Goal: Information Seeking & Learning: Learn about a topic

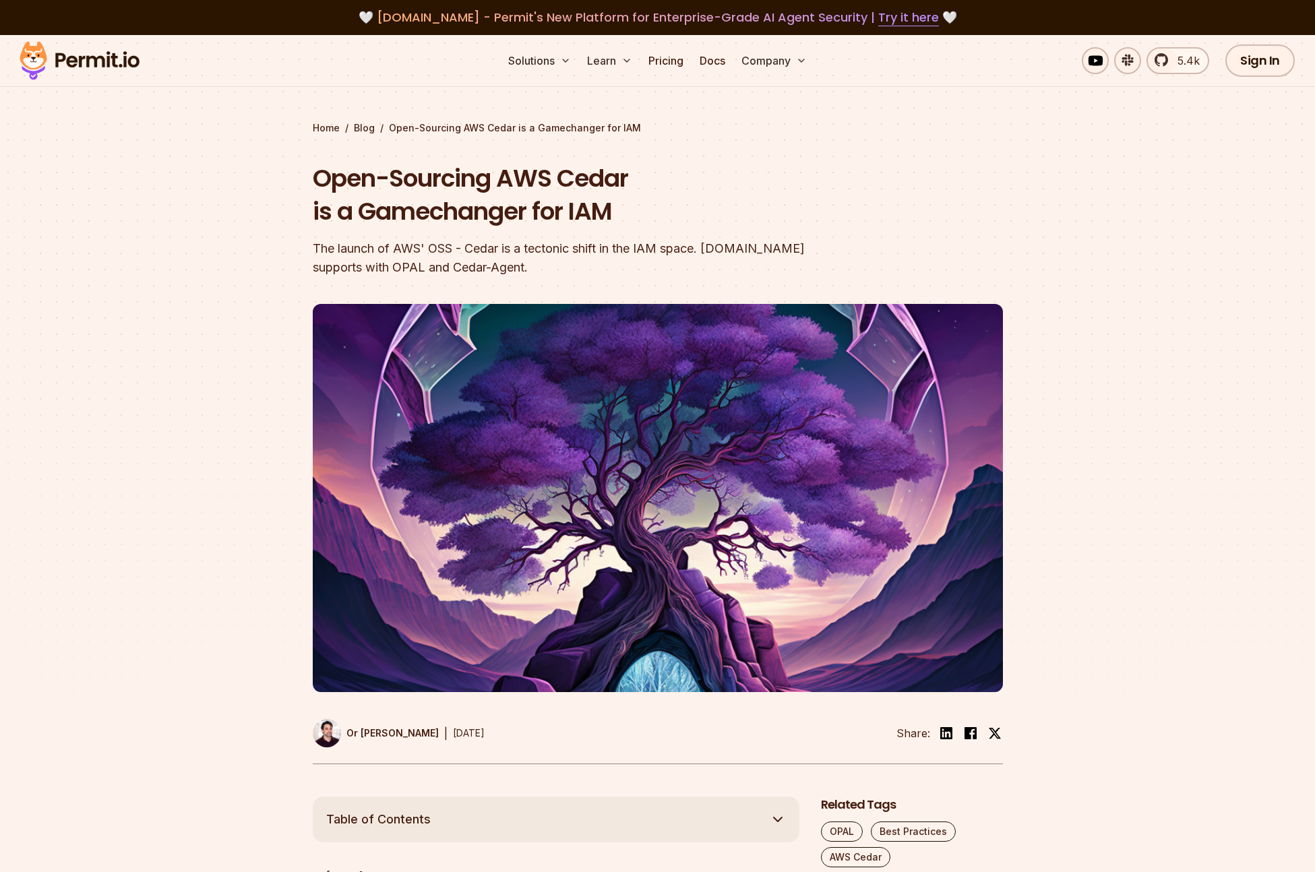
click at [109, 65] on img at bounding box center [79, 61] width 132 height 46
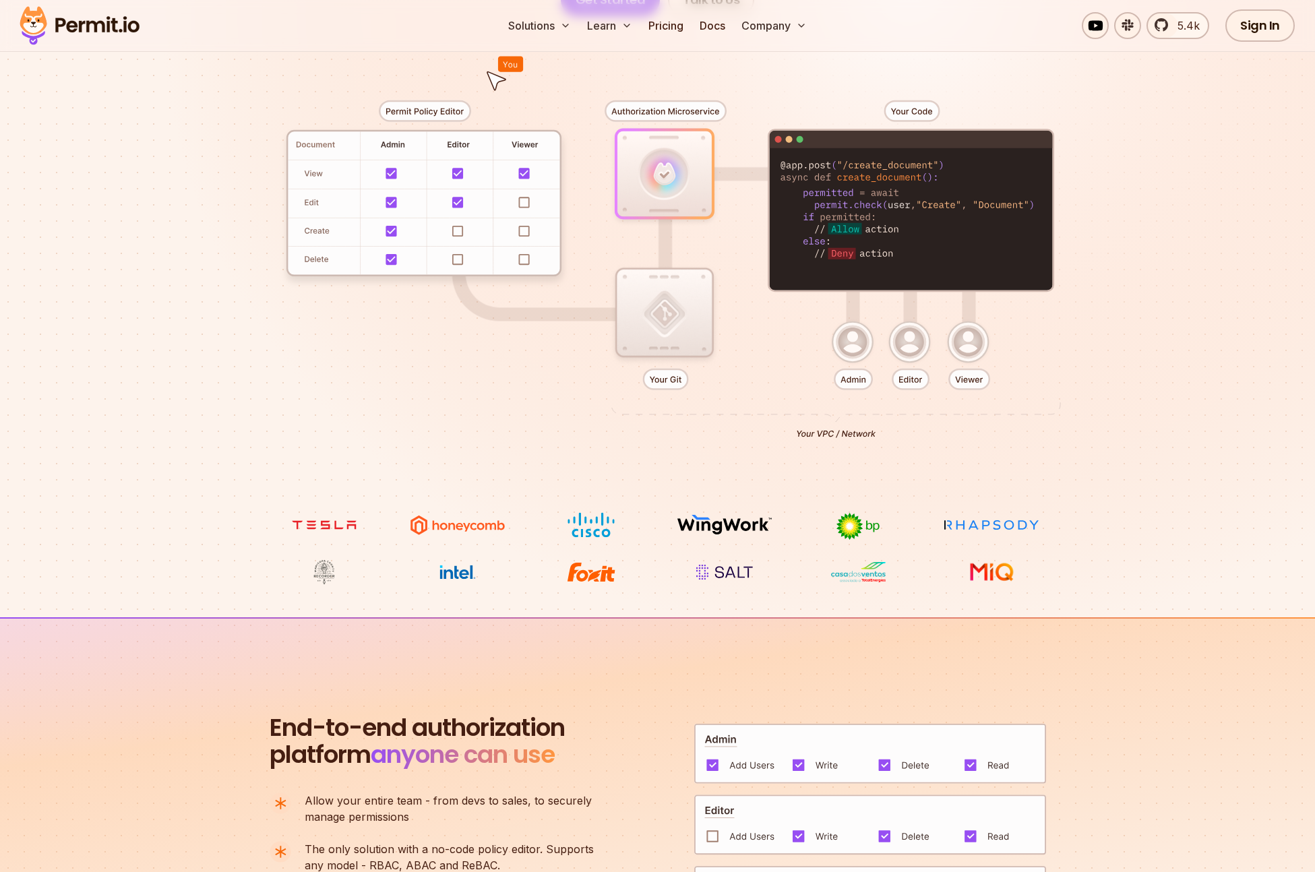
scroll to position [680, 0]
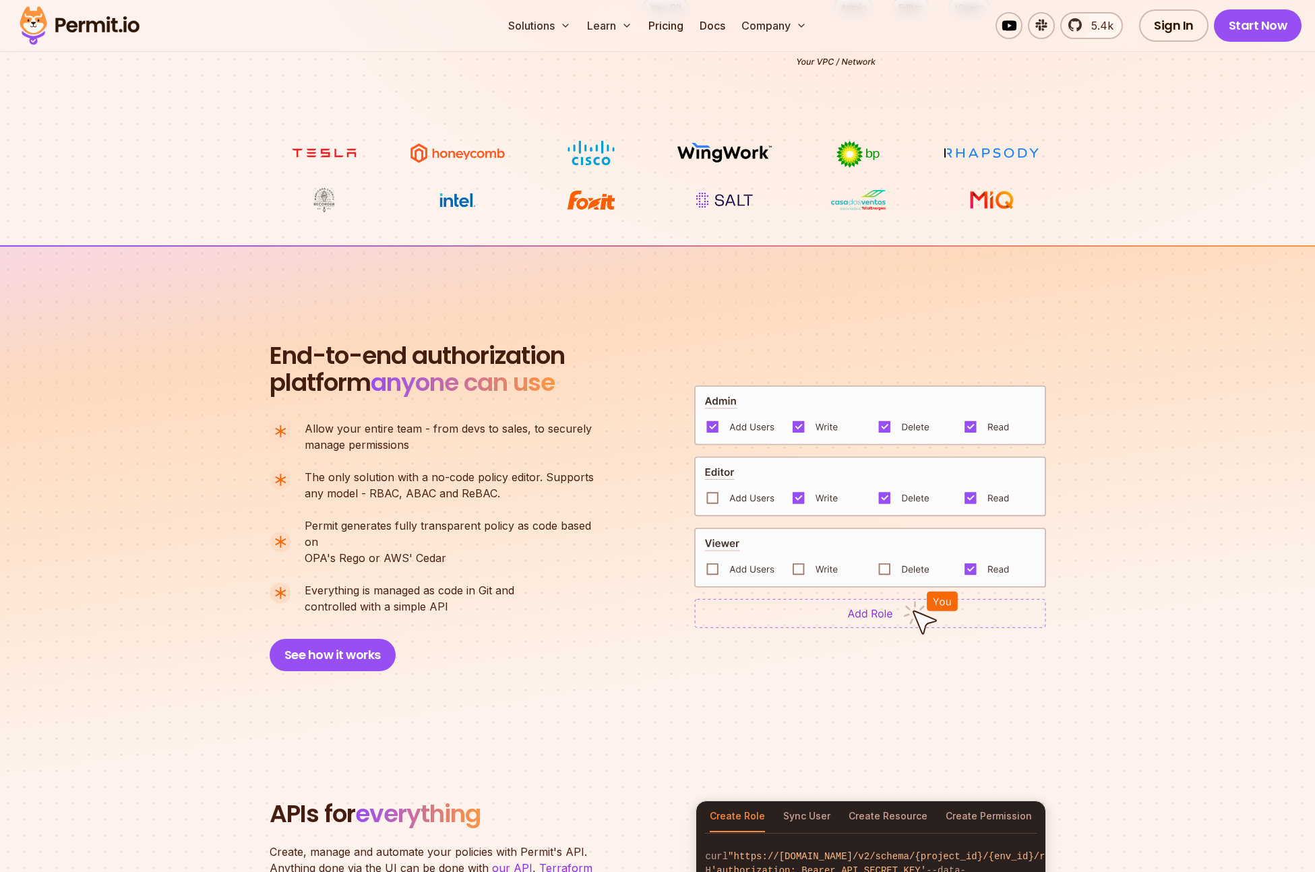
click at [440, 444] on p "Allow your entire team - from devs to sales, to securely manage permissions" at bounding box center [448, 437] width 287 height 32
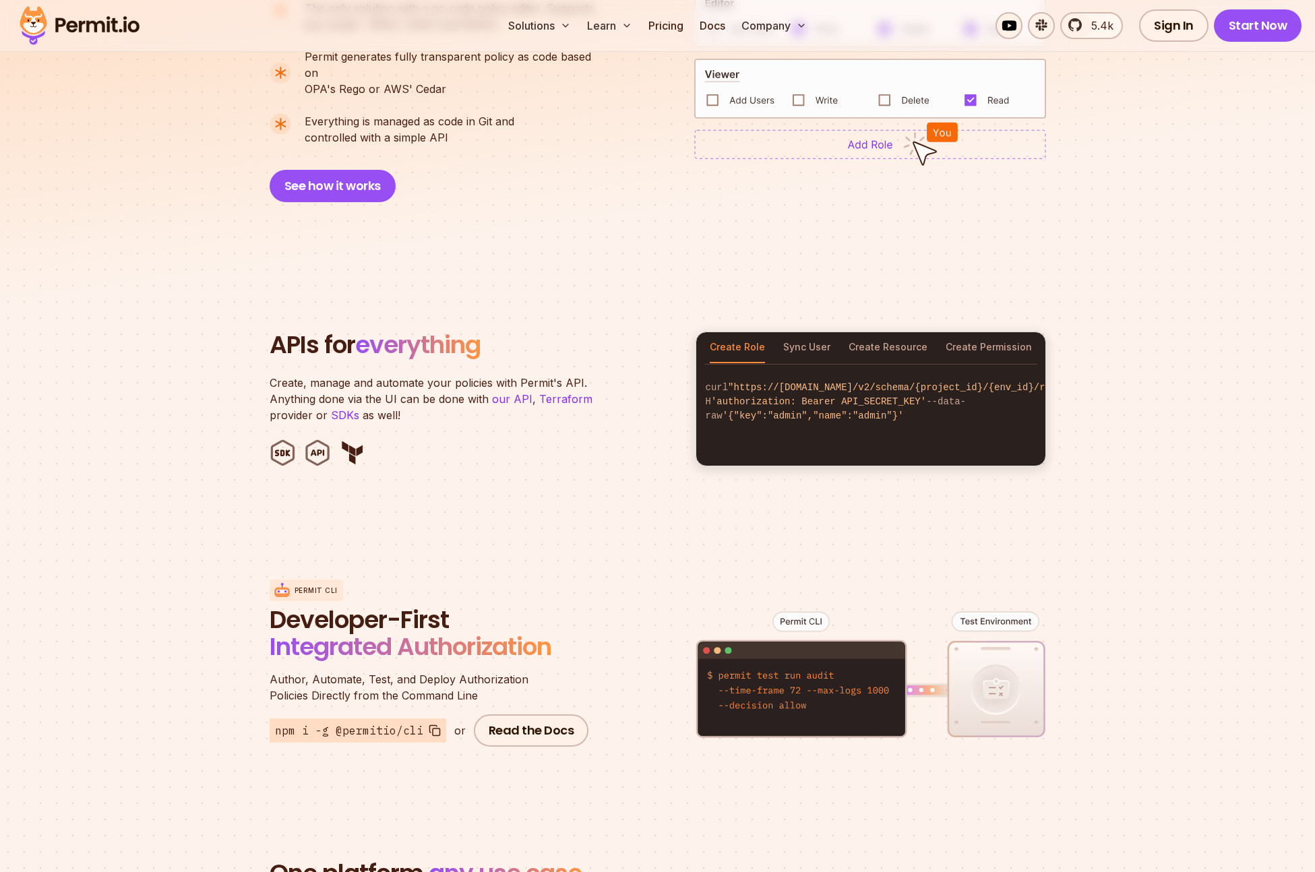
scroll to position [1159, 0]
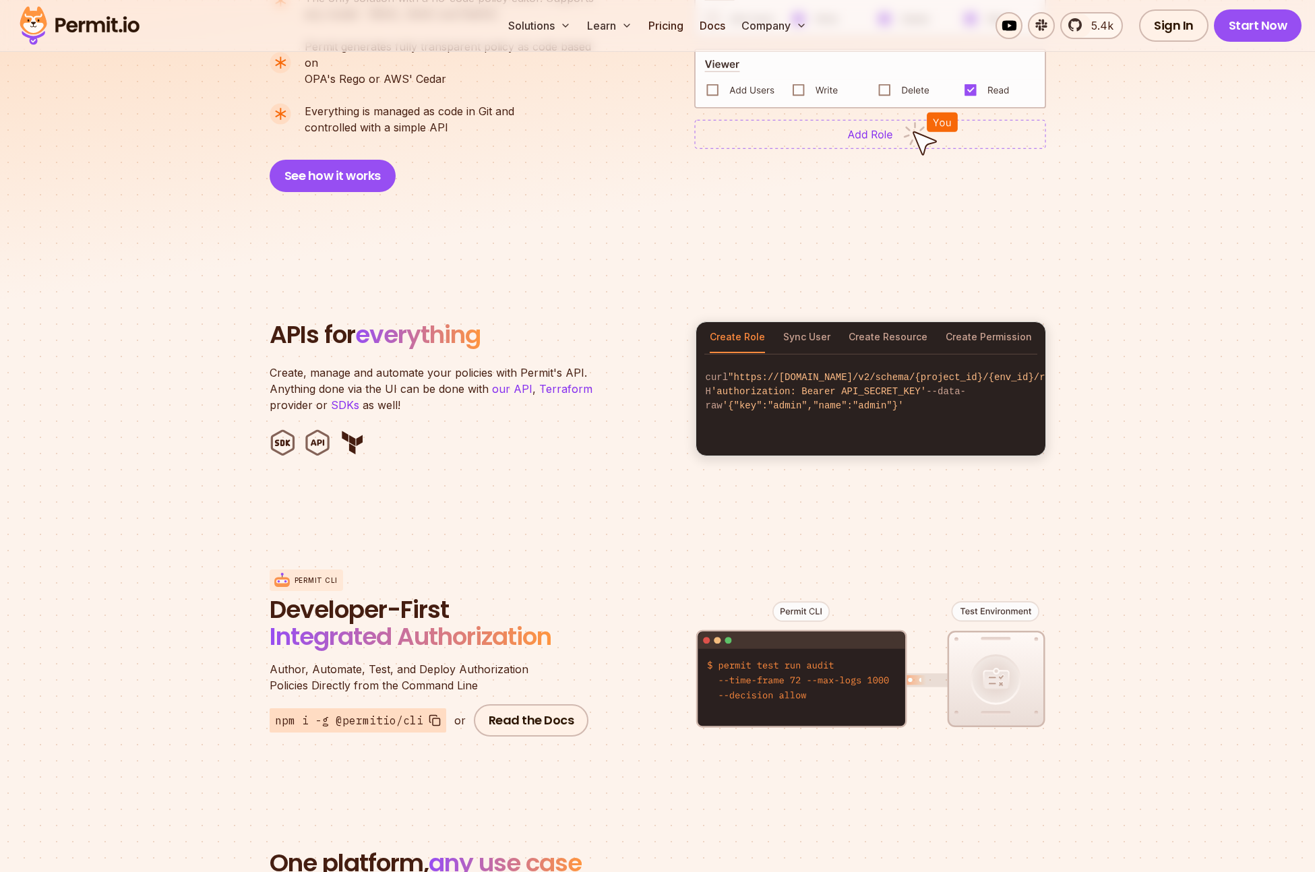
click at [172, 450] on section "APIs for everything Create, manage and automate your policies with Permit's API…" at bounding box center [657, 389] width 1315 height 264
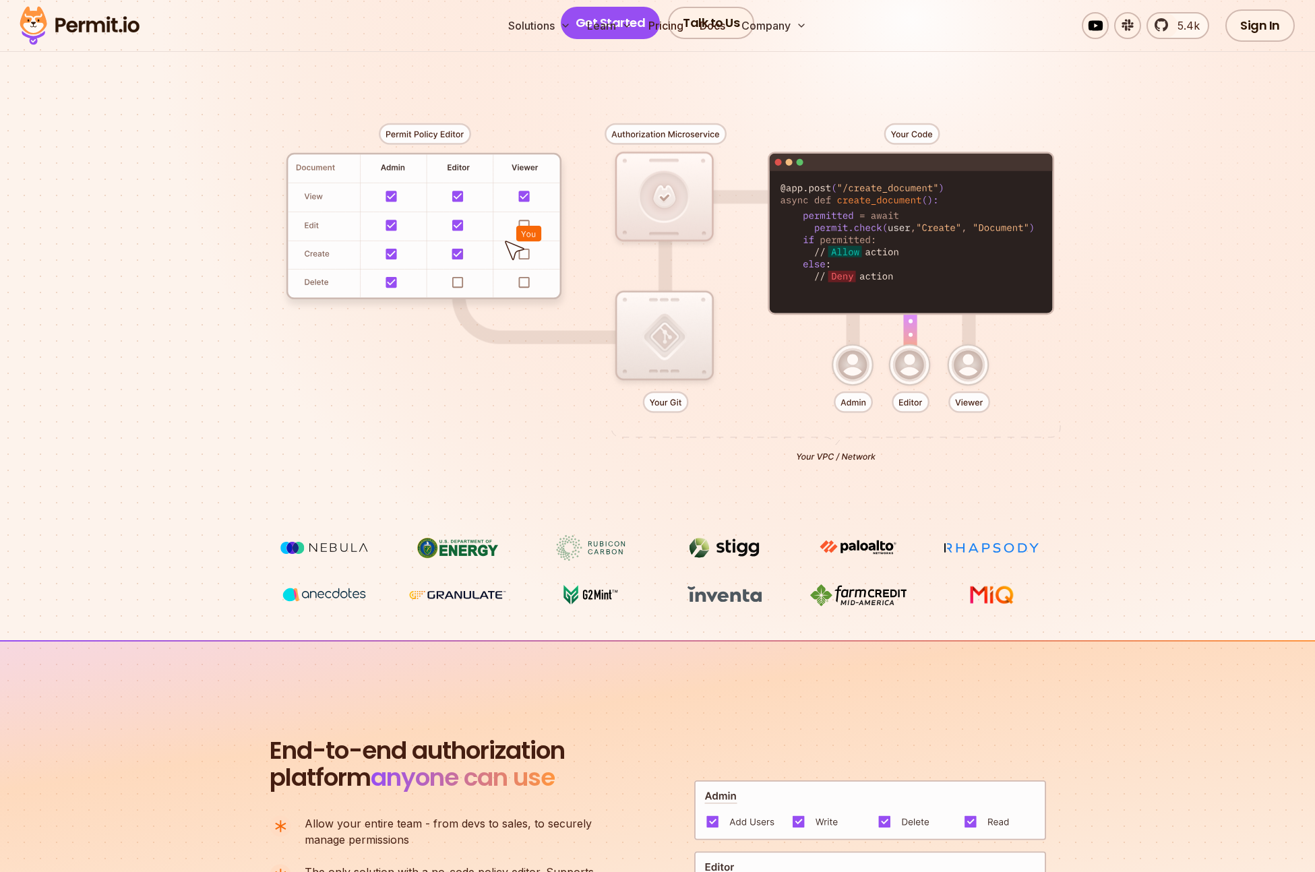
scroll to position [0, 0]
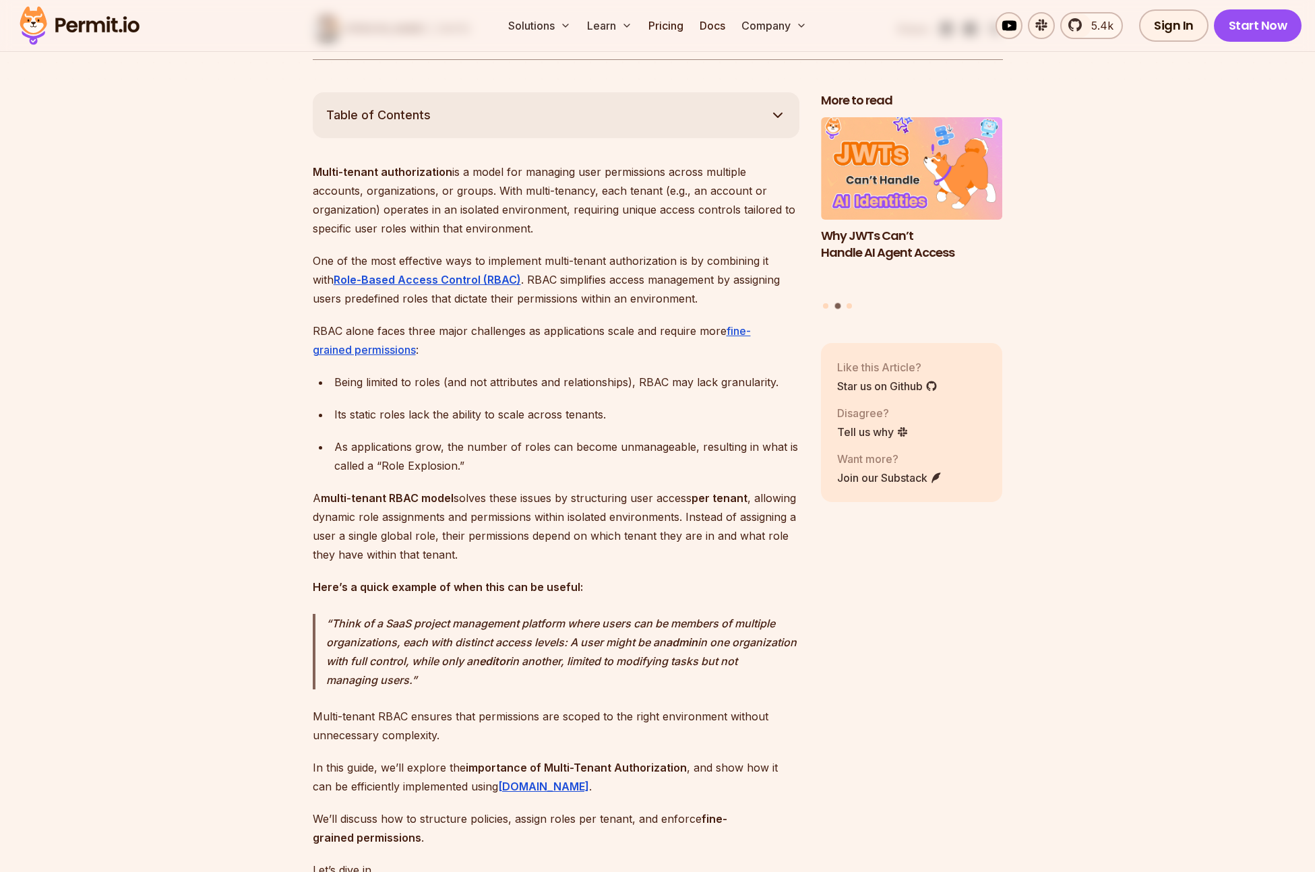
scroll to position [734, 0]
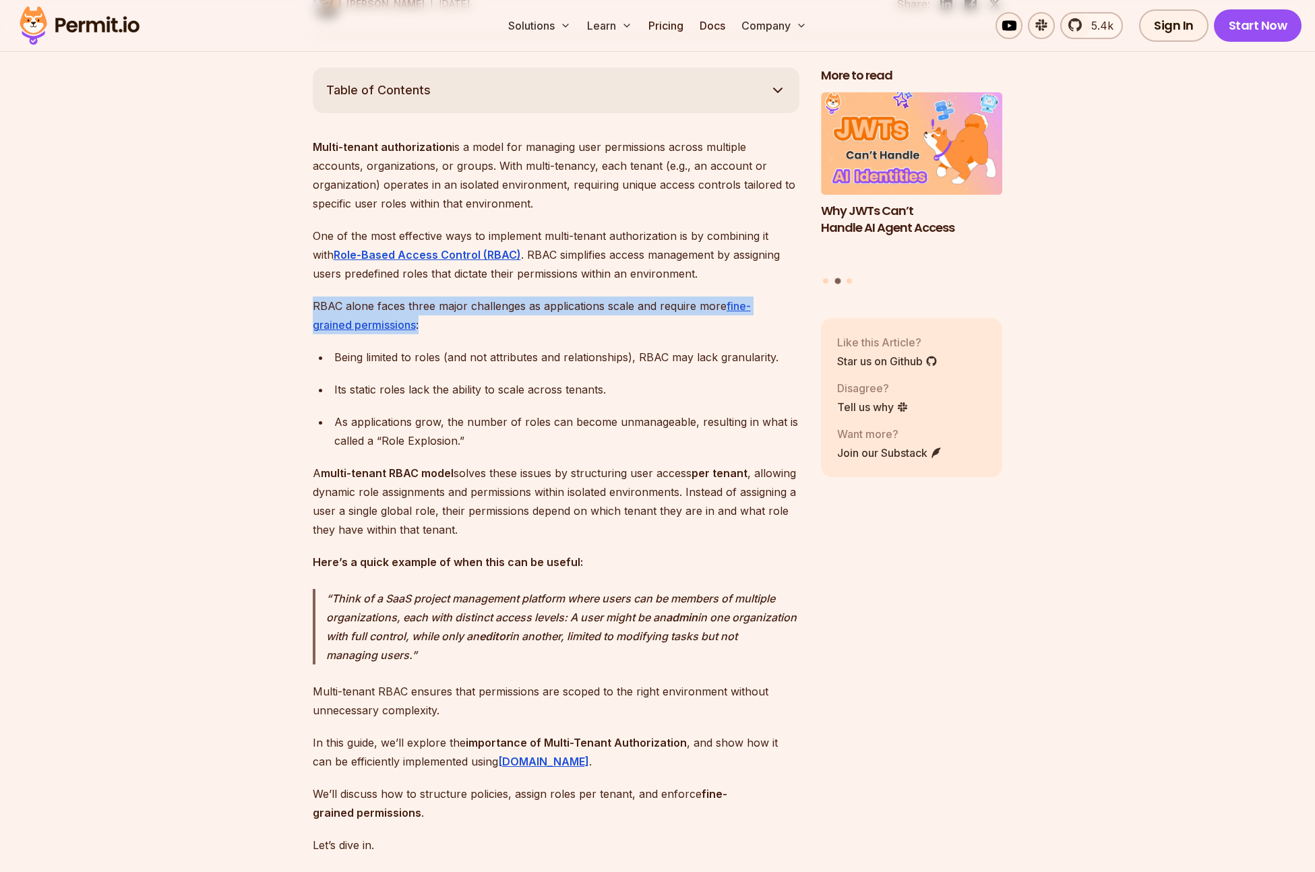
drag, startPoint x: 545, startPoint y: 339, endPoint x: 306, endPoint y: 316, distance: 239.8
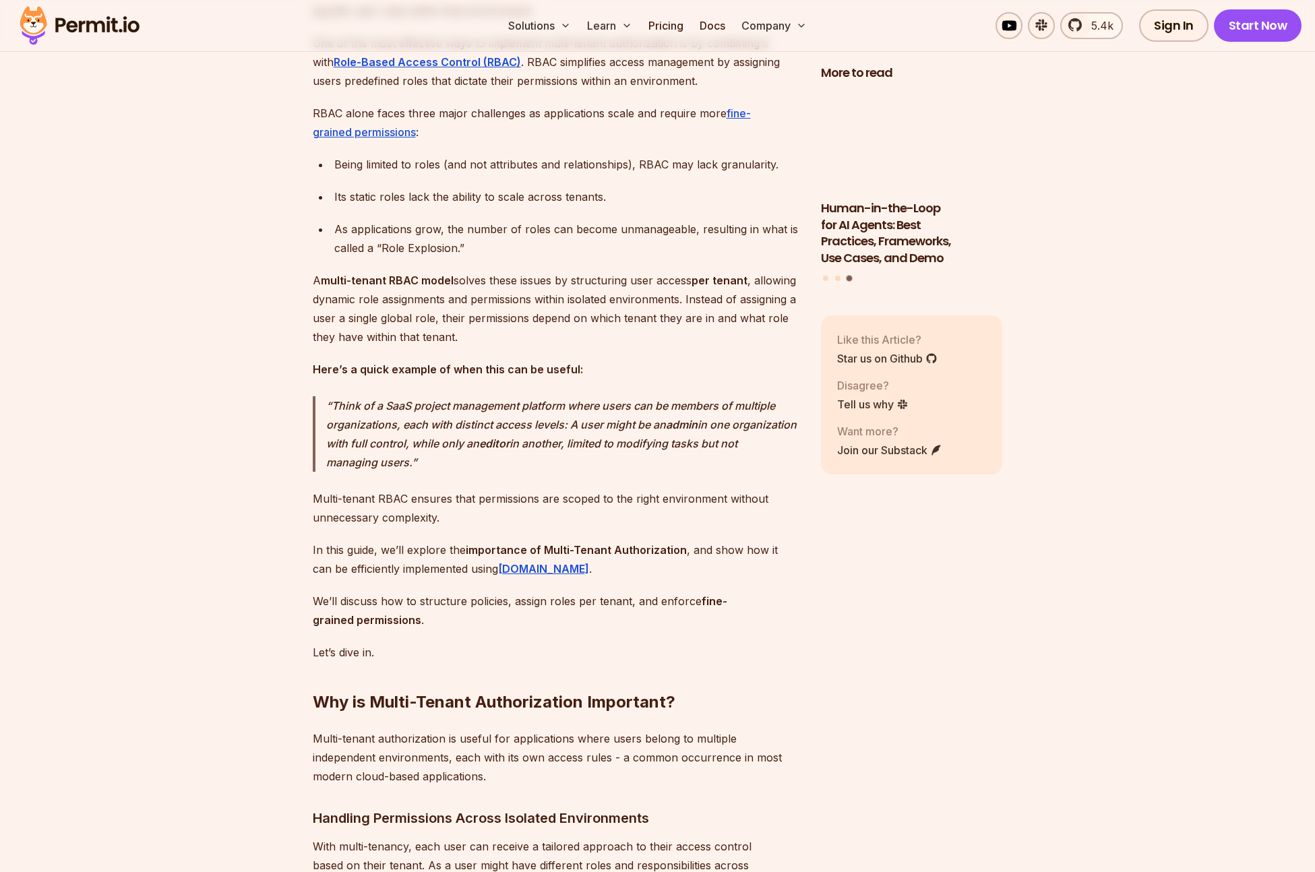
scroll to position [938, 0]
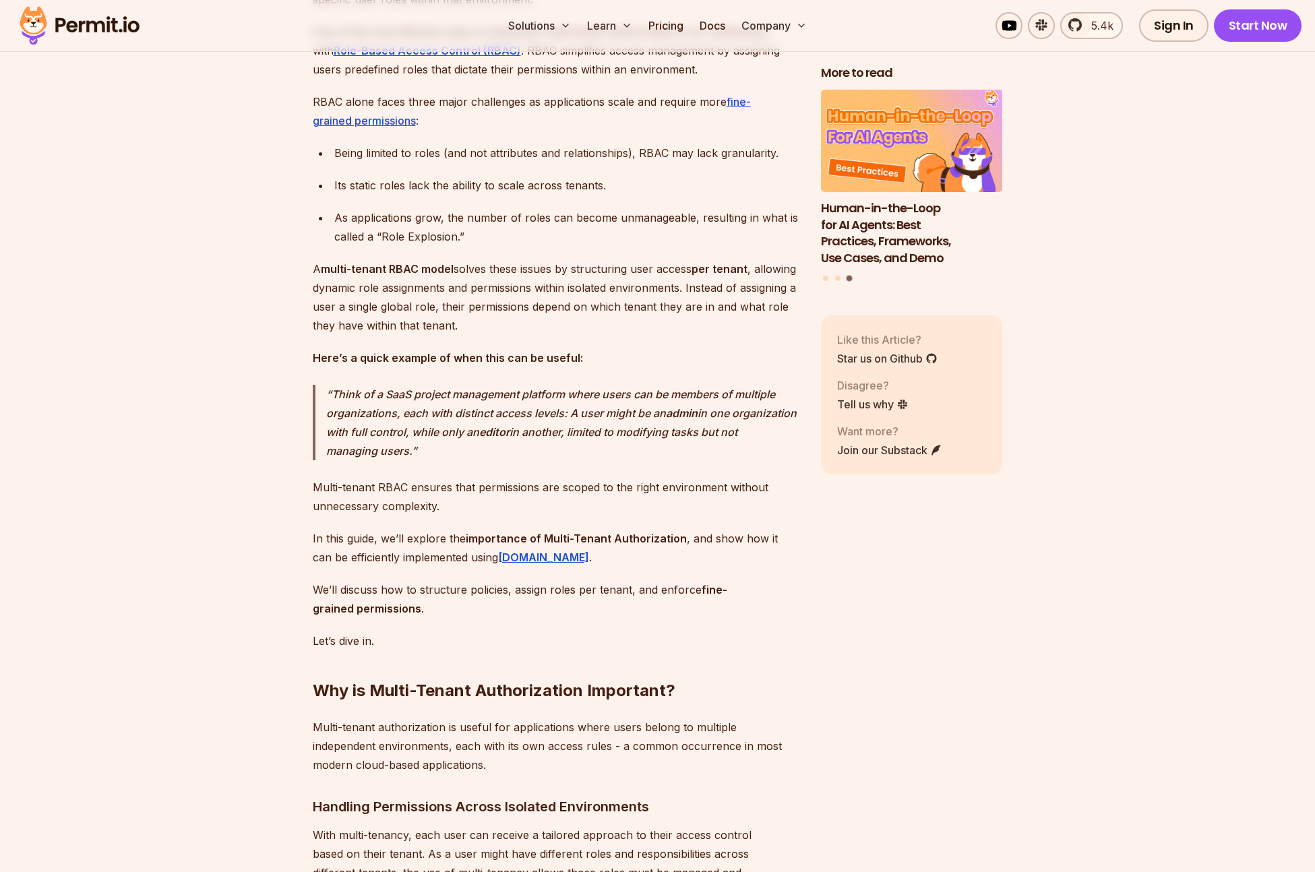
click at [599, 335] on p "A multi-tenant RBAC model solves these issues by structuring user access per te…" at bounding box center [556, 298] width 487 height 76
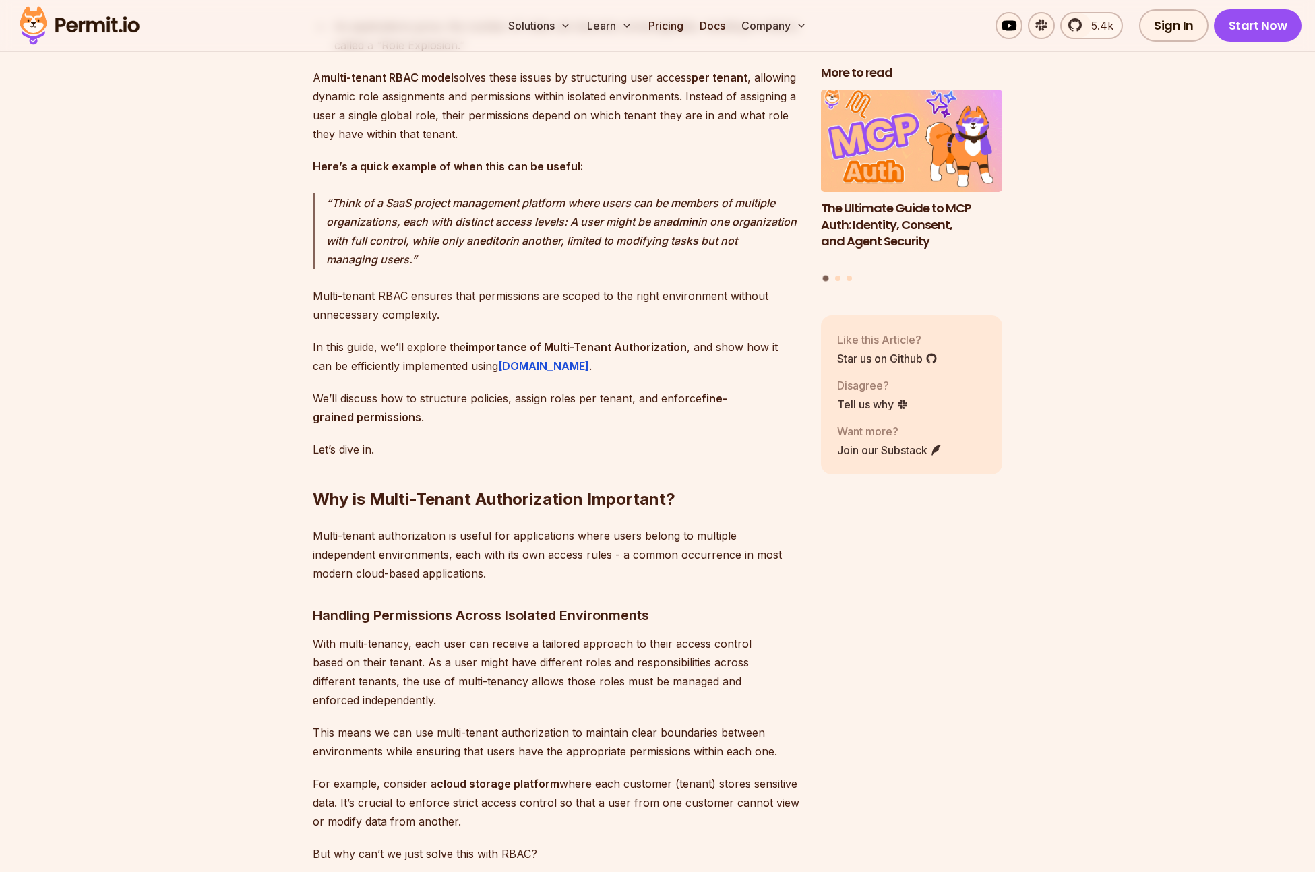
scroll to position [1152, 0]
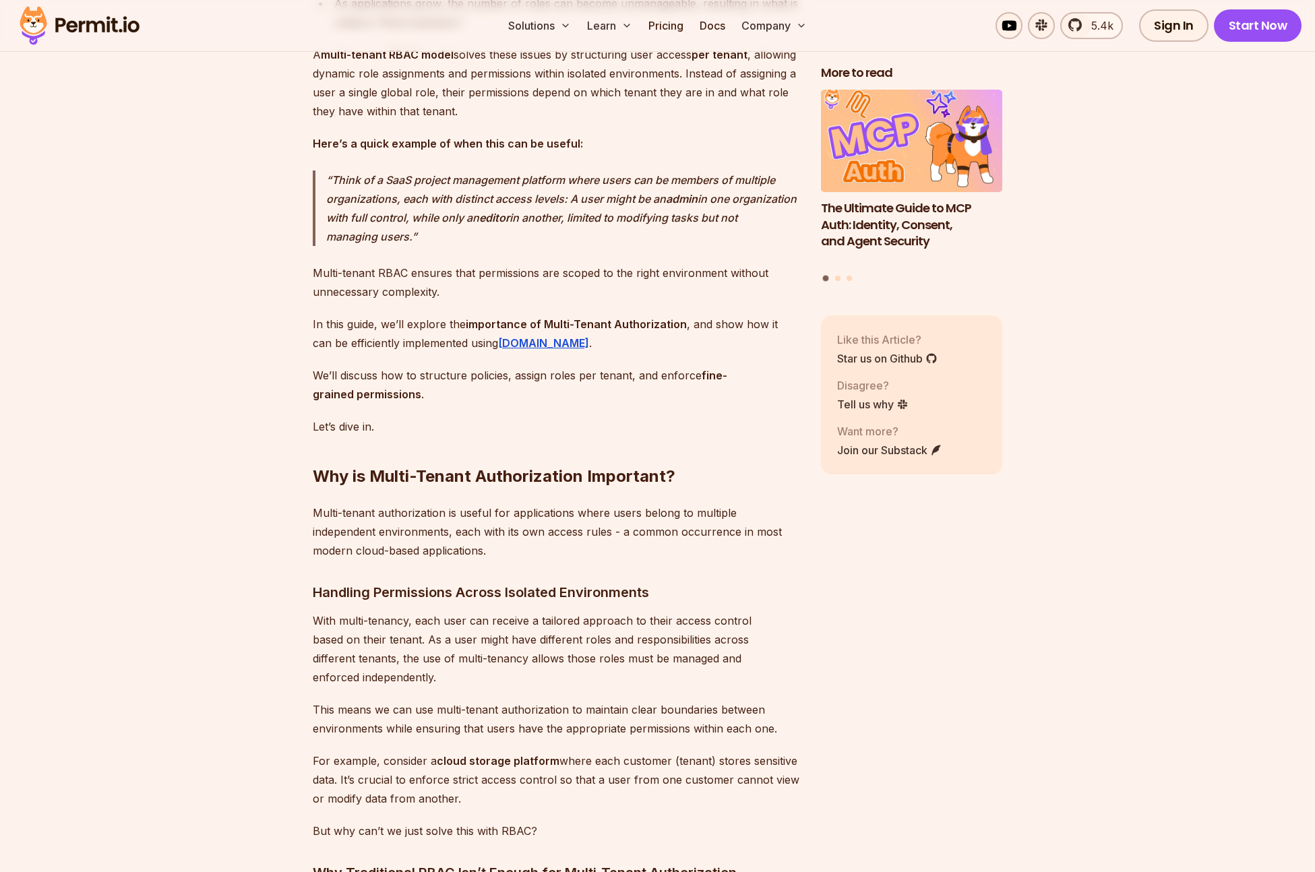
click at [501, 301] on p "Multi-tenant RBAC ensures that permissions are scoped to the right environment …" at bounding box center [556, 283] width 487 height 38
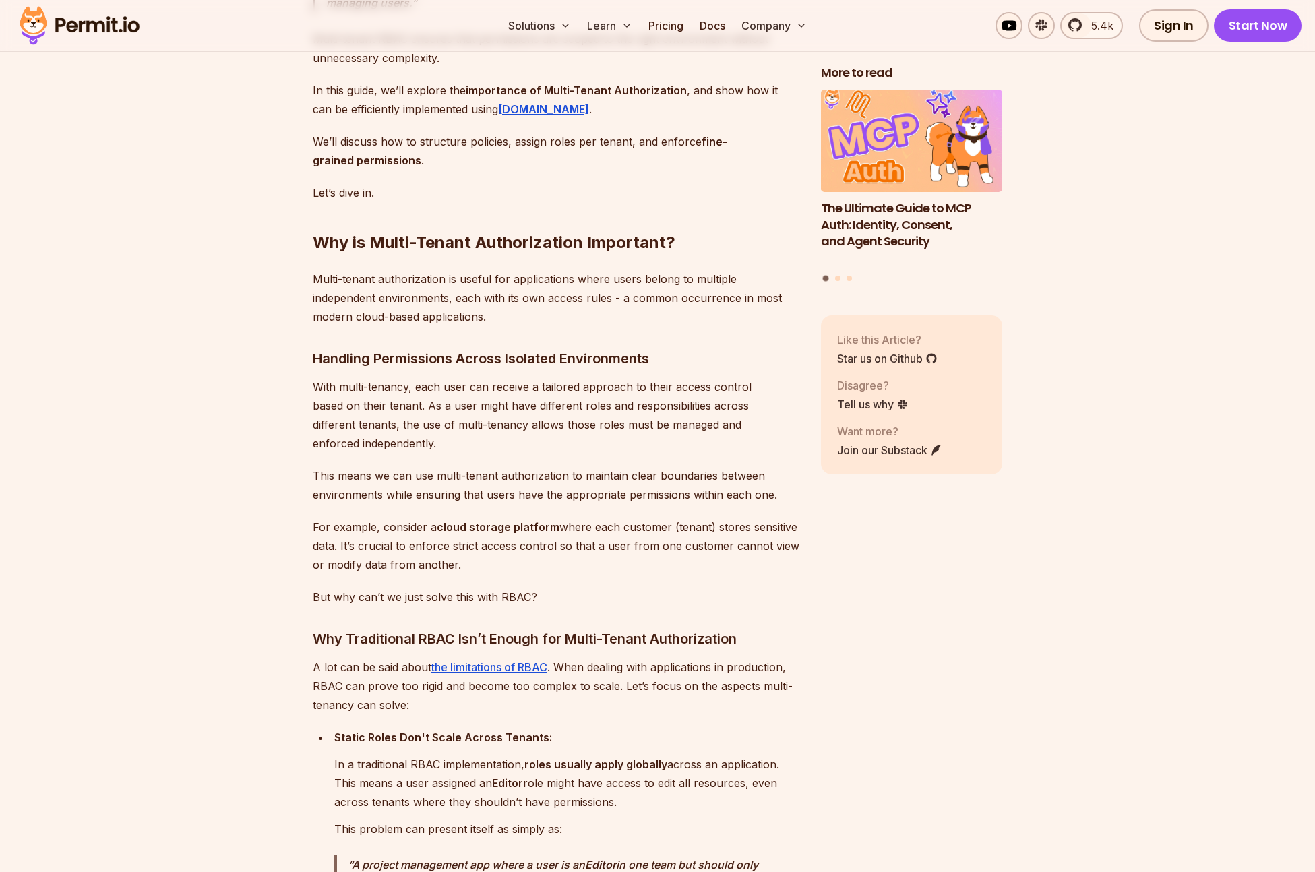
scroll to position [1471, 0]
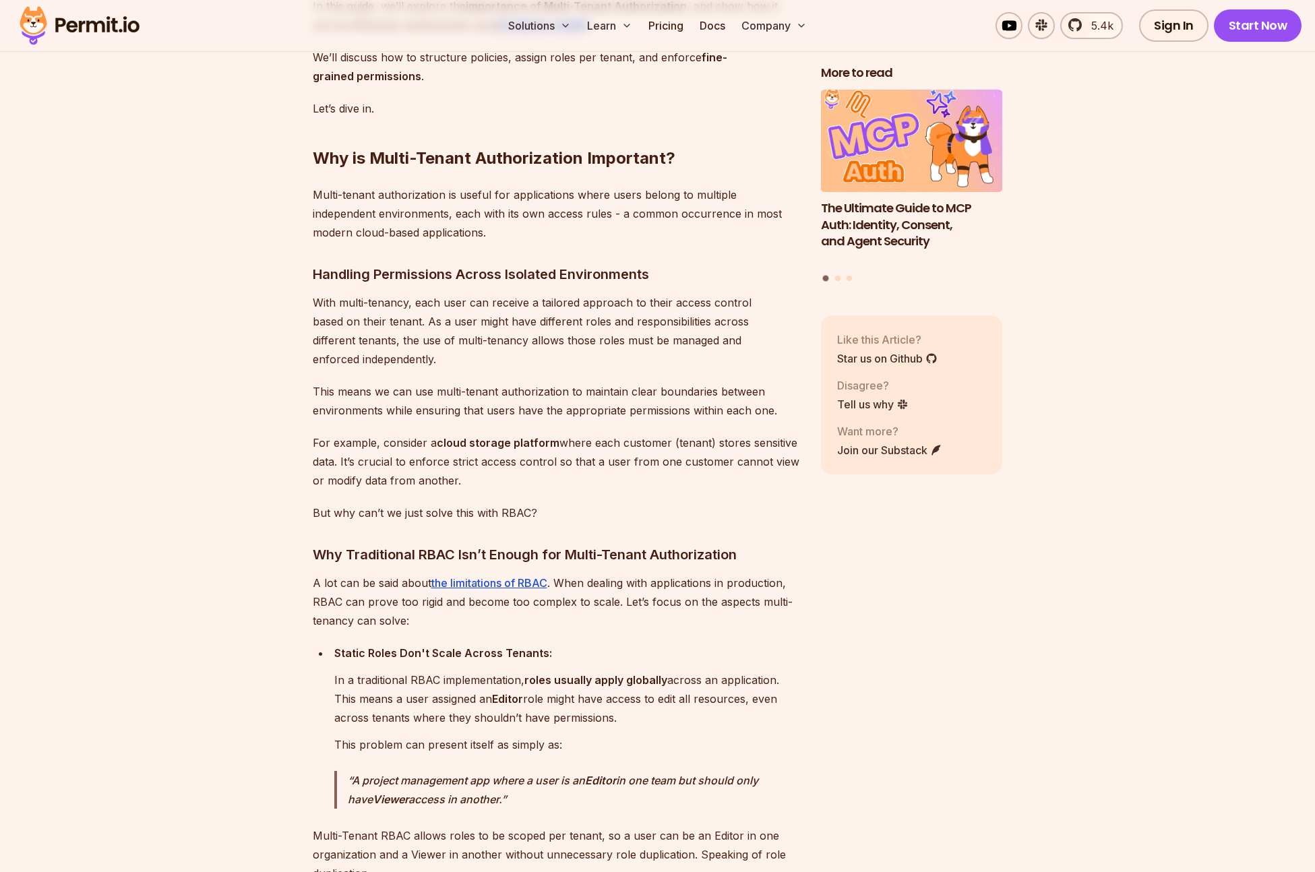
click at [477, 242] on p "Multi-tenant authorization is useful for applications where users belong to mul…" at bounding box center [556, 213] width 487 height 57
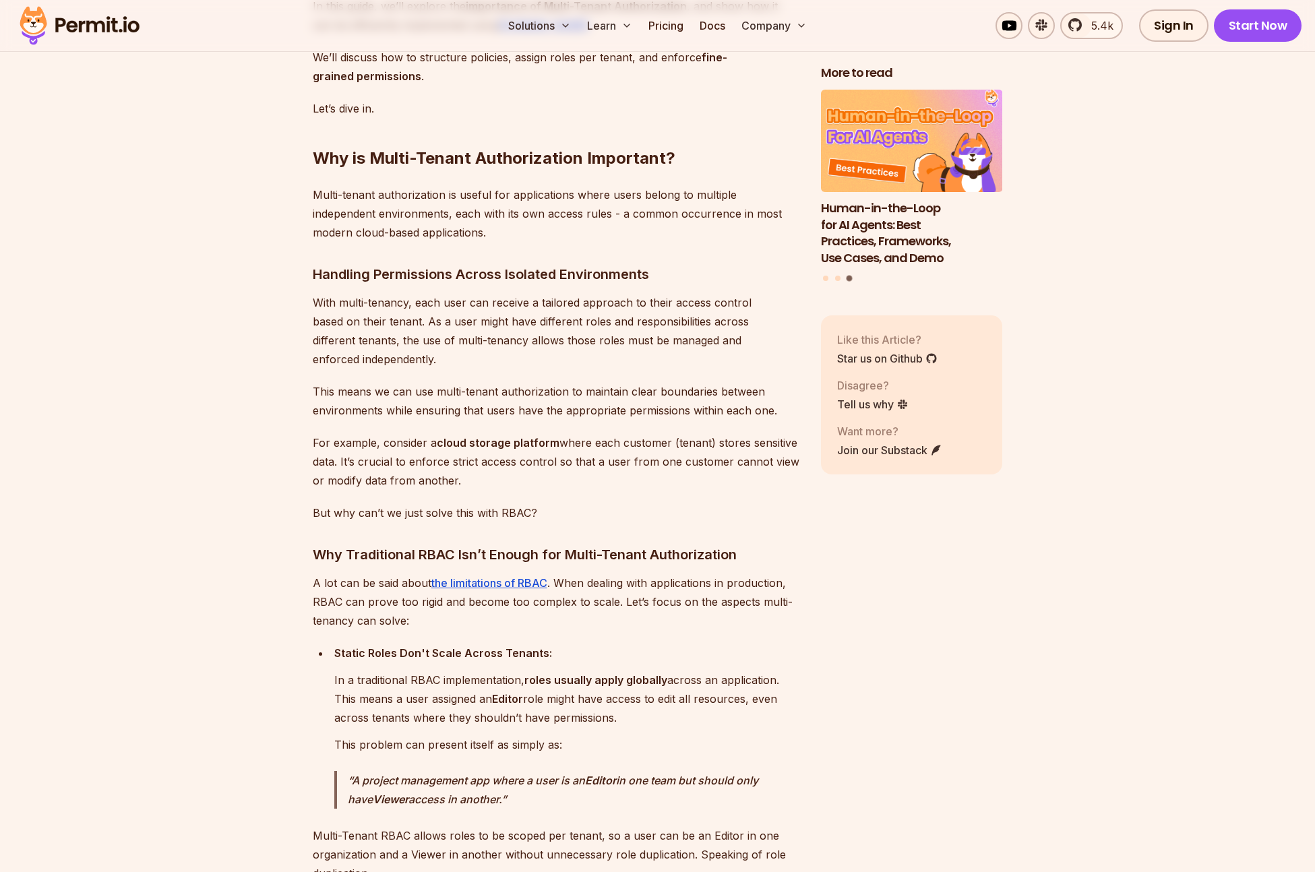
click at [476, 242] on p "Multi-tenant authorization is useful for applications where users belong to mul…" at bounding box center [556, 213] width 487 height 57
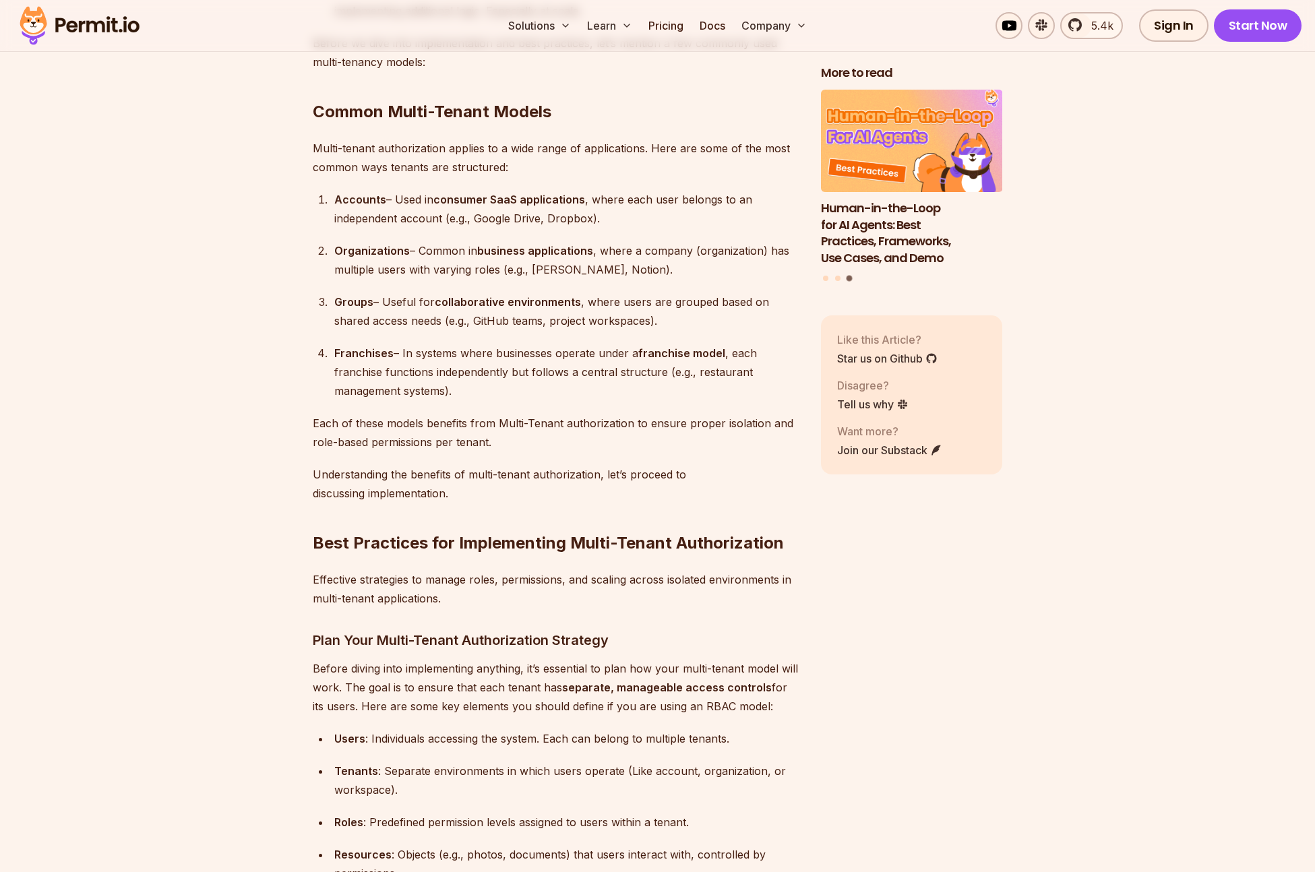
scroll to position [2869, 0]
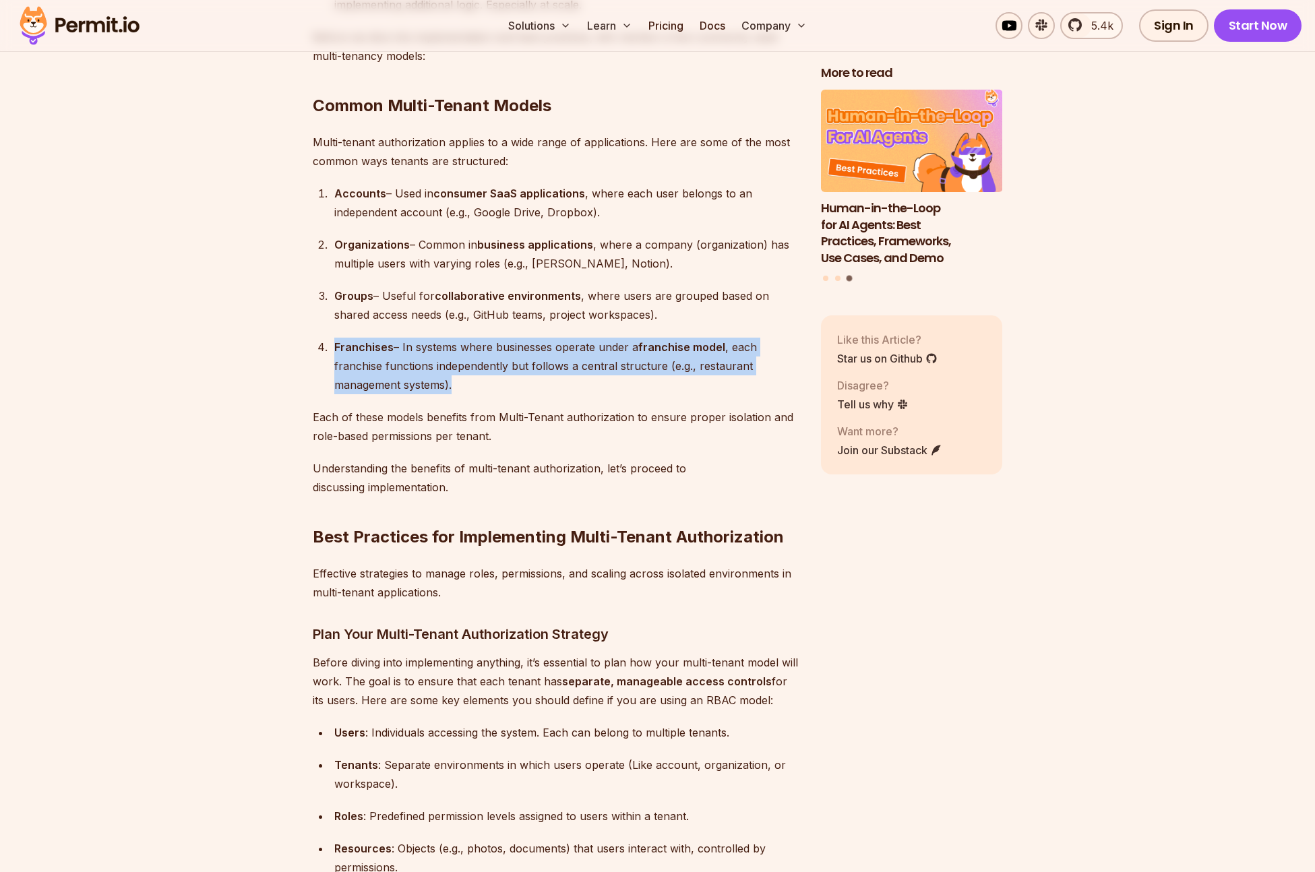
drag, startPoint x: 314, startPoint y: 341, endPoint x: 484, endPoint y: 380, distance: 174.4
click at [484, 380] on ol "Accounts – Used in consumer SaaS applications , where each user belongs to an i…" at bounding box center [556, 289] width 487 height 210
click at [484, 380] on div "Franchises – In systems where businesses operate under a franchise model , each…" at bounding box center [566, 366] width 465 height 57
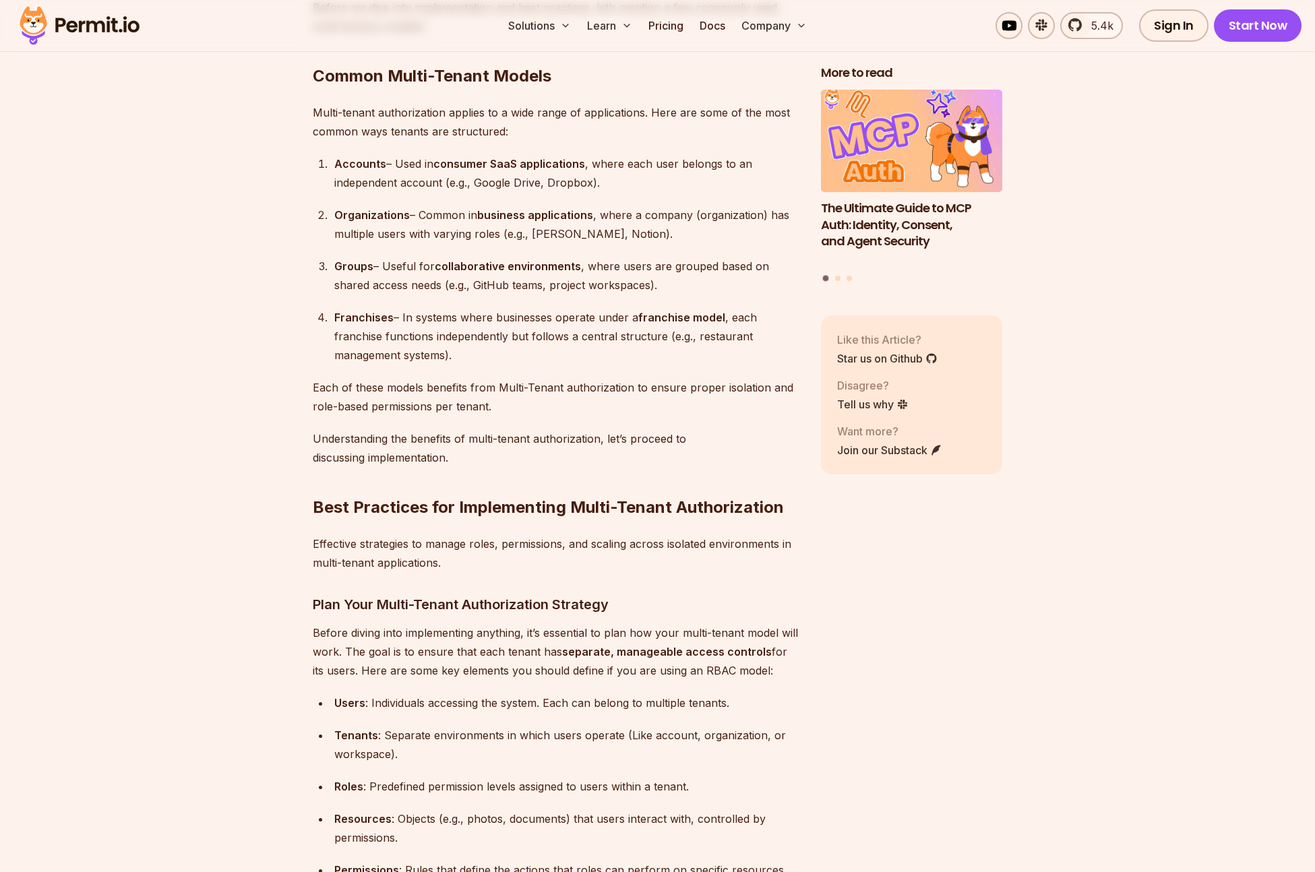
scroll to position [2938, 0]
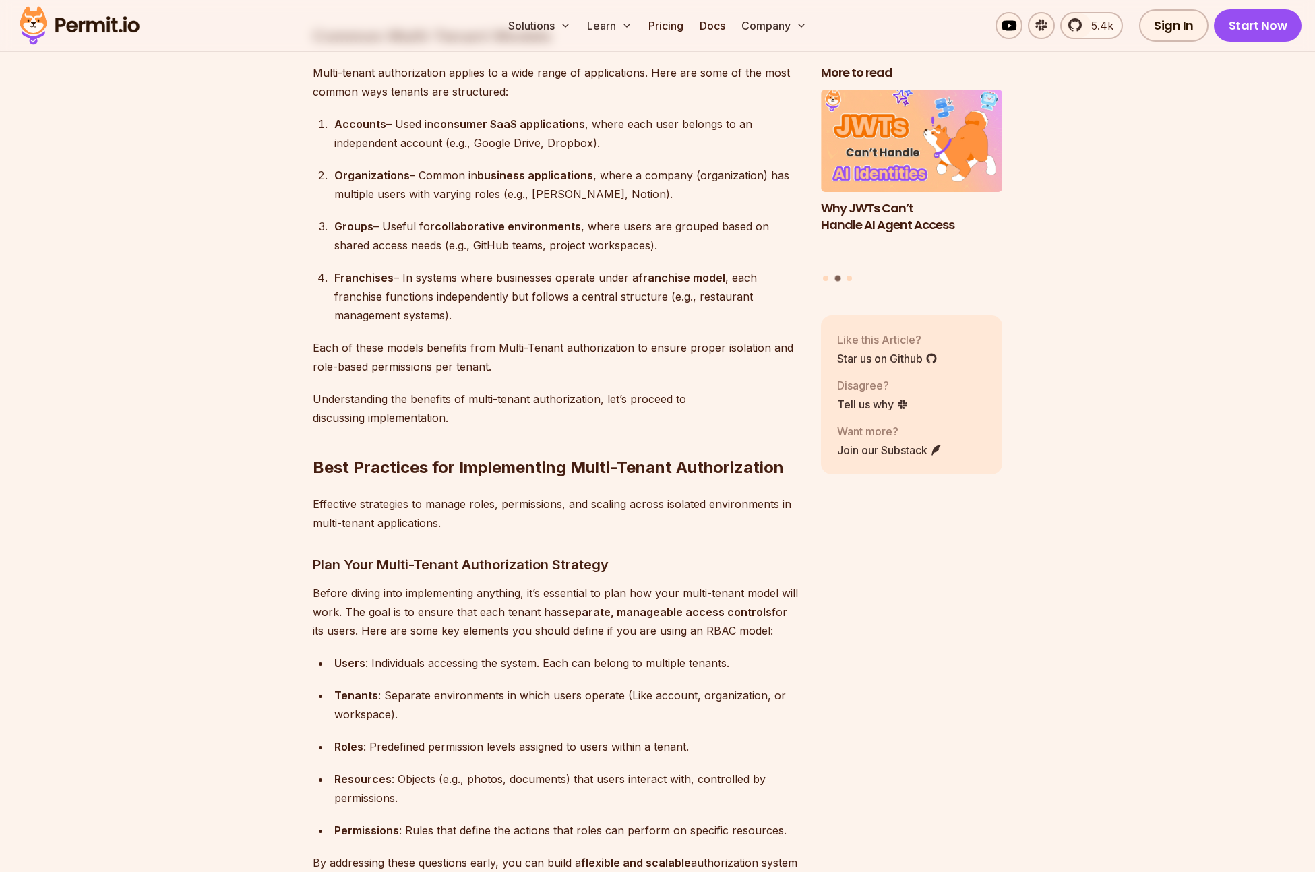
click at [621, 356] on p "Each of these models benefits from Multi-Tenant authorization to ensure proper …" at bounding box center [556, 357] width 487 height 38
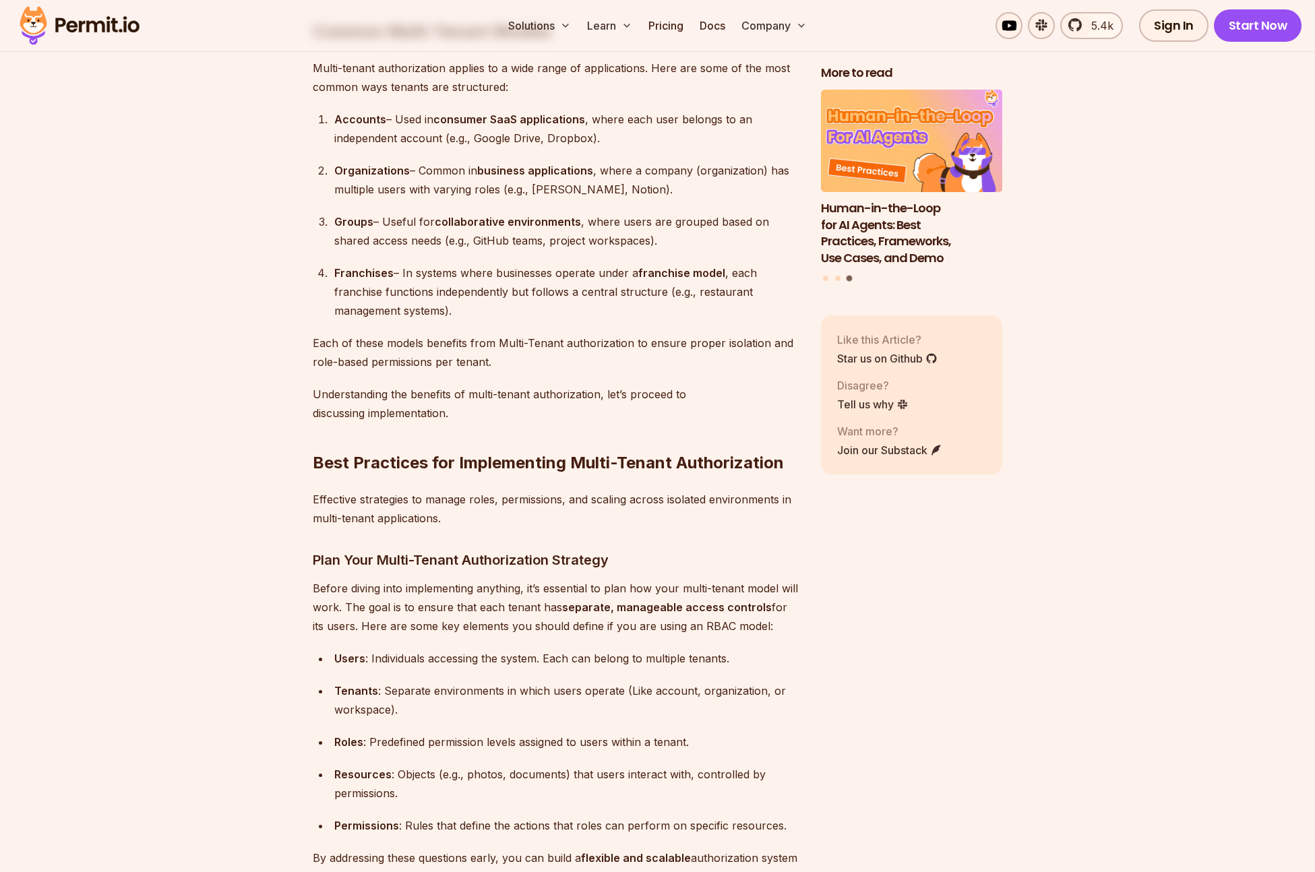
scroll to position [2944, 0]
click at [596, 402] on h2 "Best Practices for Implementing Multi-Tenant Authorization" at bounding box center [556, 436] width 487 height 76
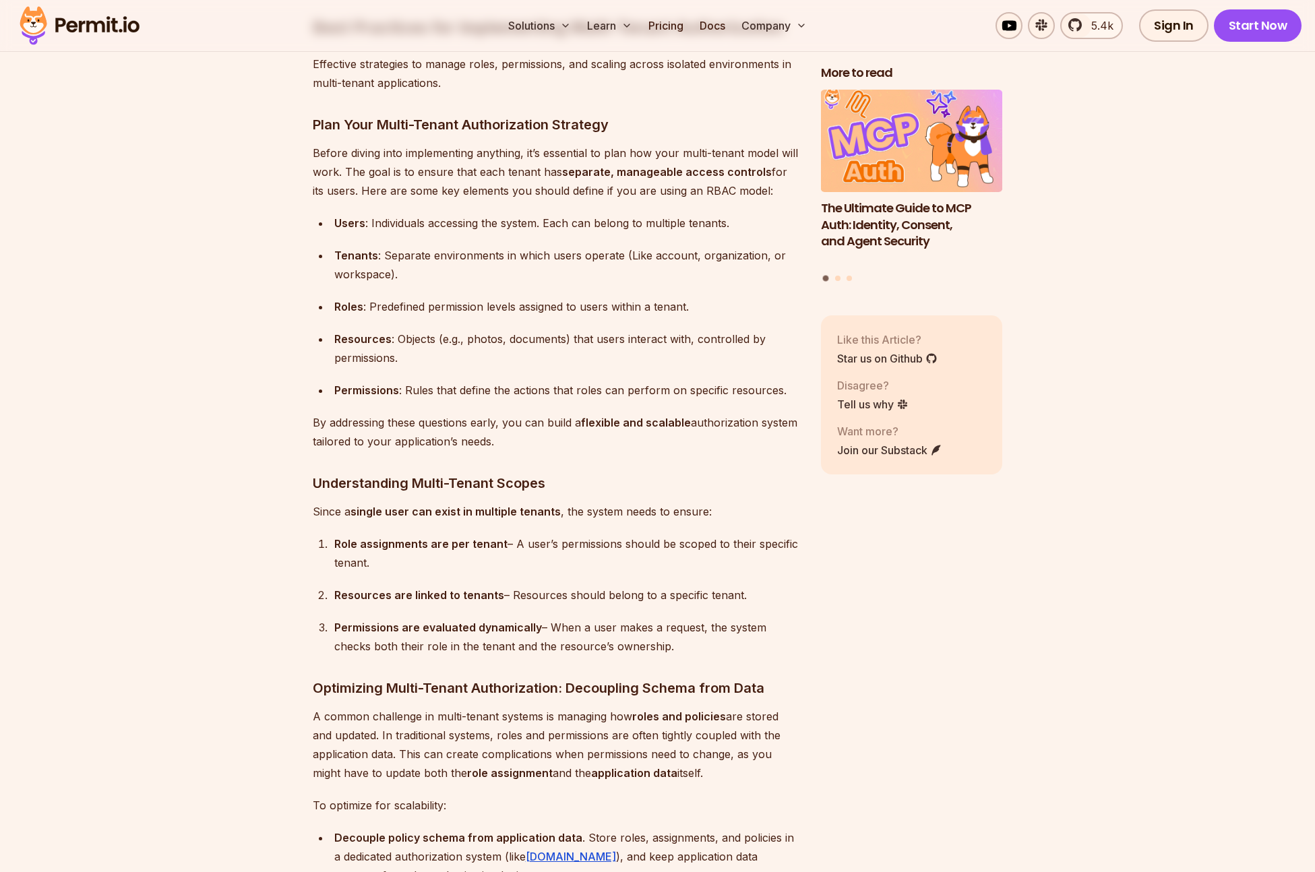
scroll to position [3415, 0]
